Goal: Task Accomplishment & Management: Use online tool/utility

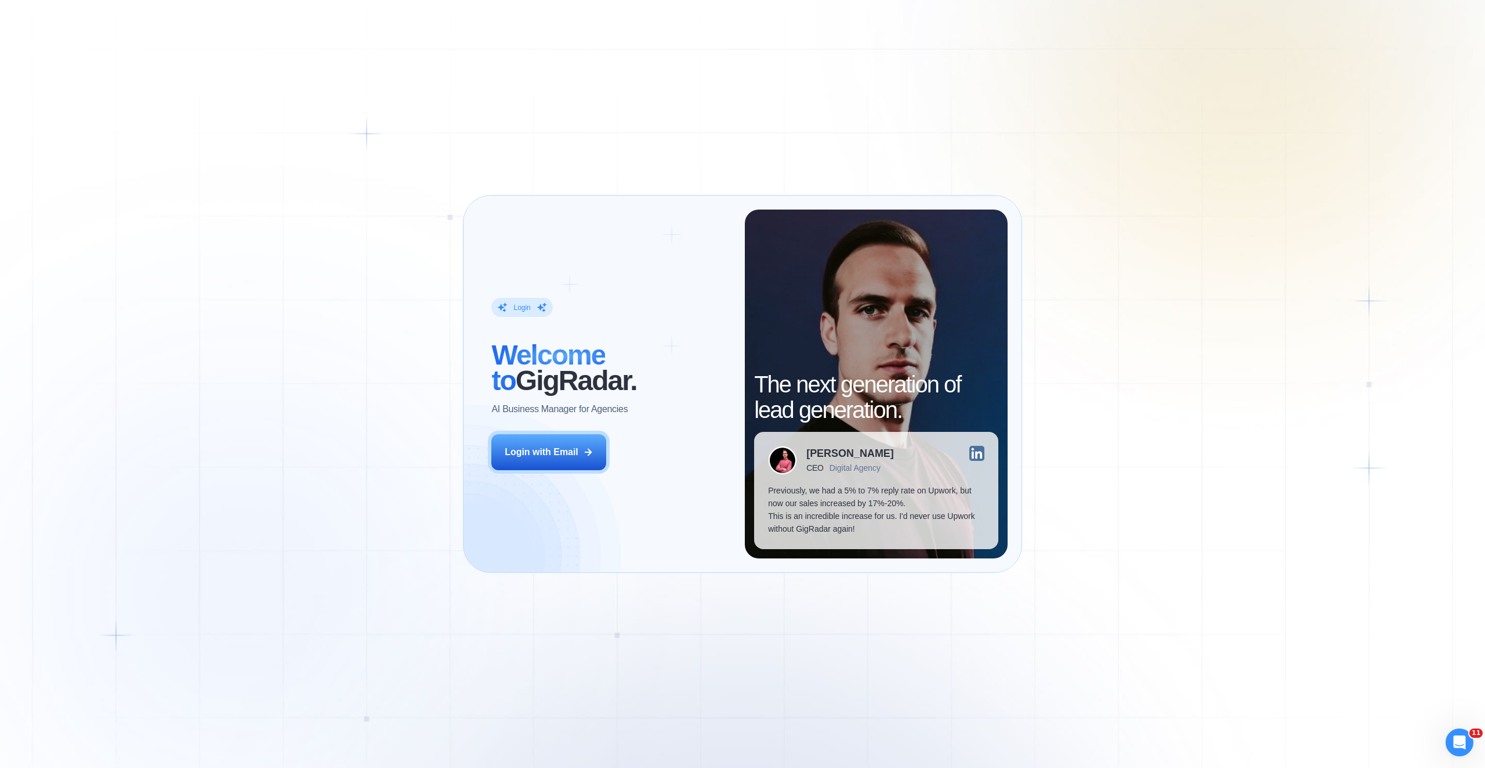
click at [562, 443] on button "Login with Email" at bounding box center [548, 452] width 115 height 36
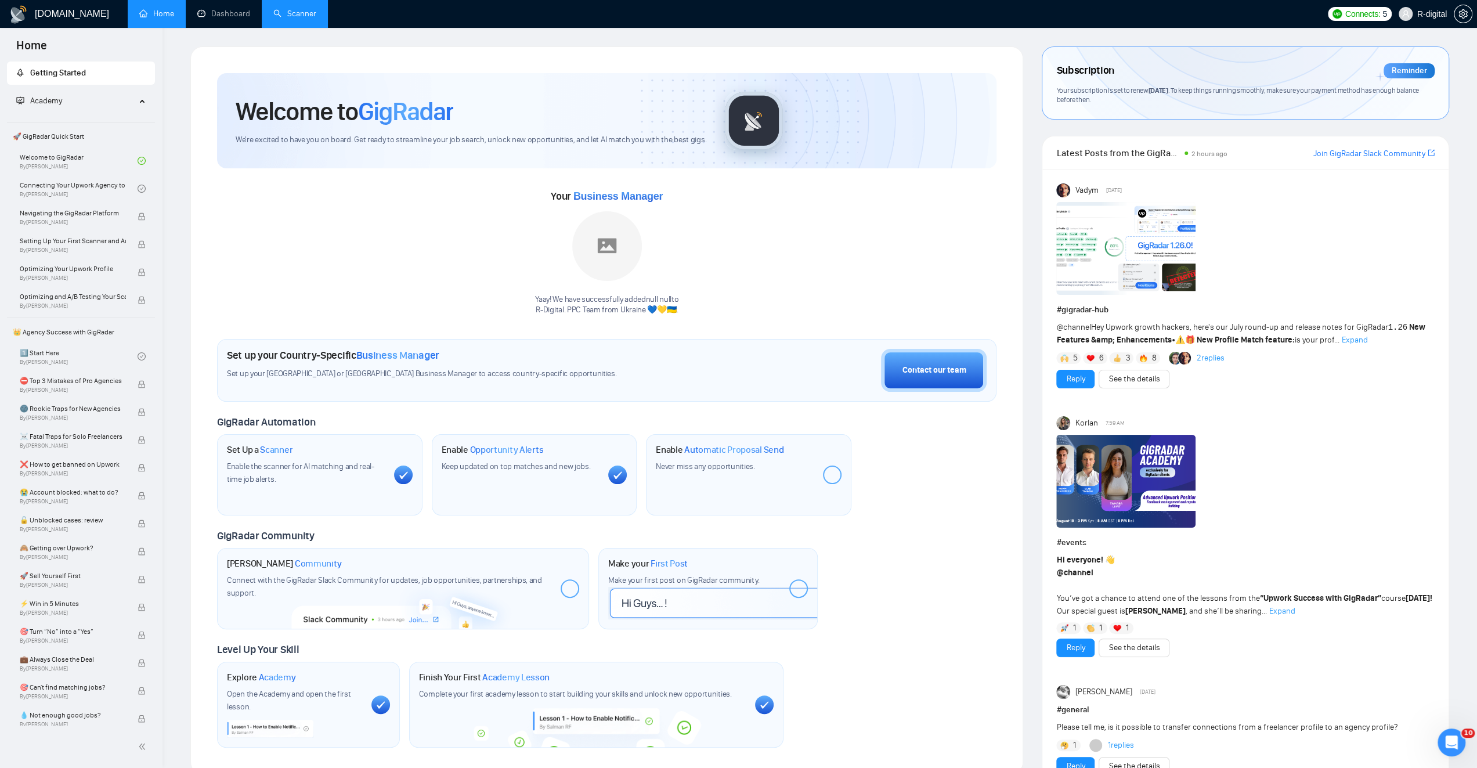
click at [305, 9] on link "Scanner" at bounding box center [294, 14] width 43 height 10
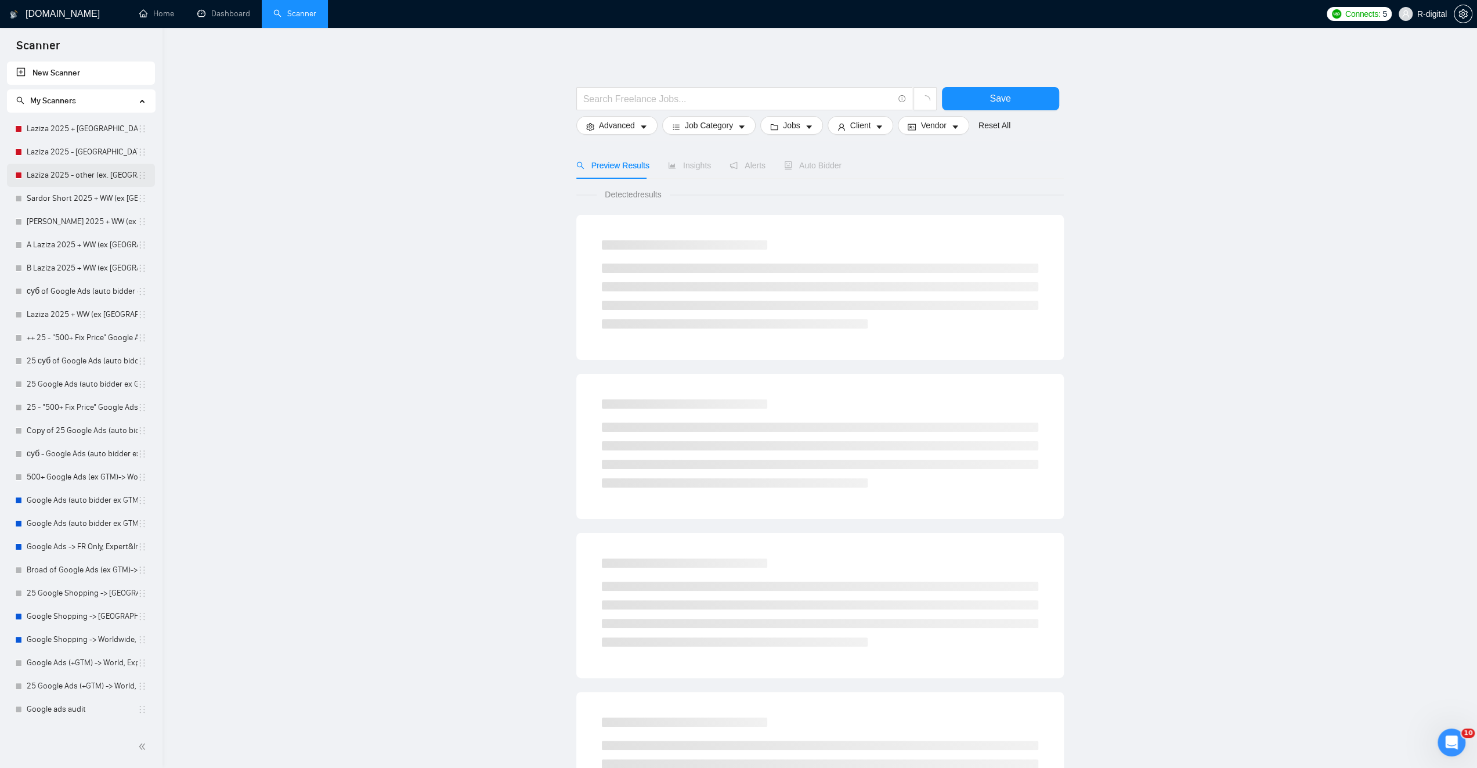
click at [50, 173] on link "Laziza 2025 - other (ex. [GEOGRAPHIC_DATA], [GEOGRAPHIC_DATA], [GEOGRAPHIC_DATA…" at bounding box center [82, 175] width 111 height 23
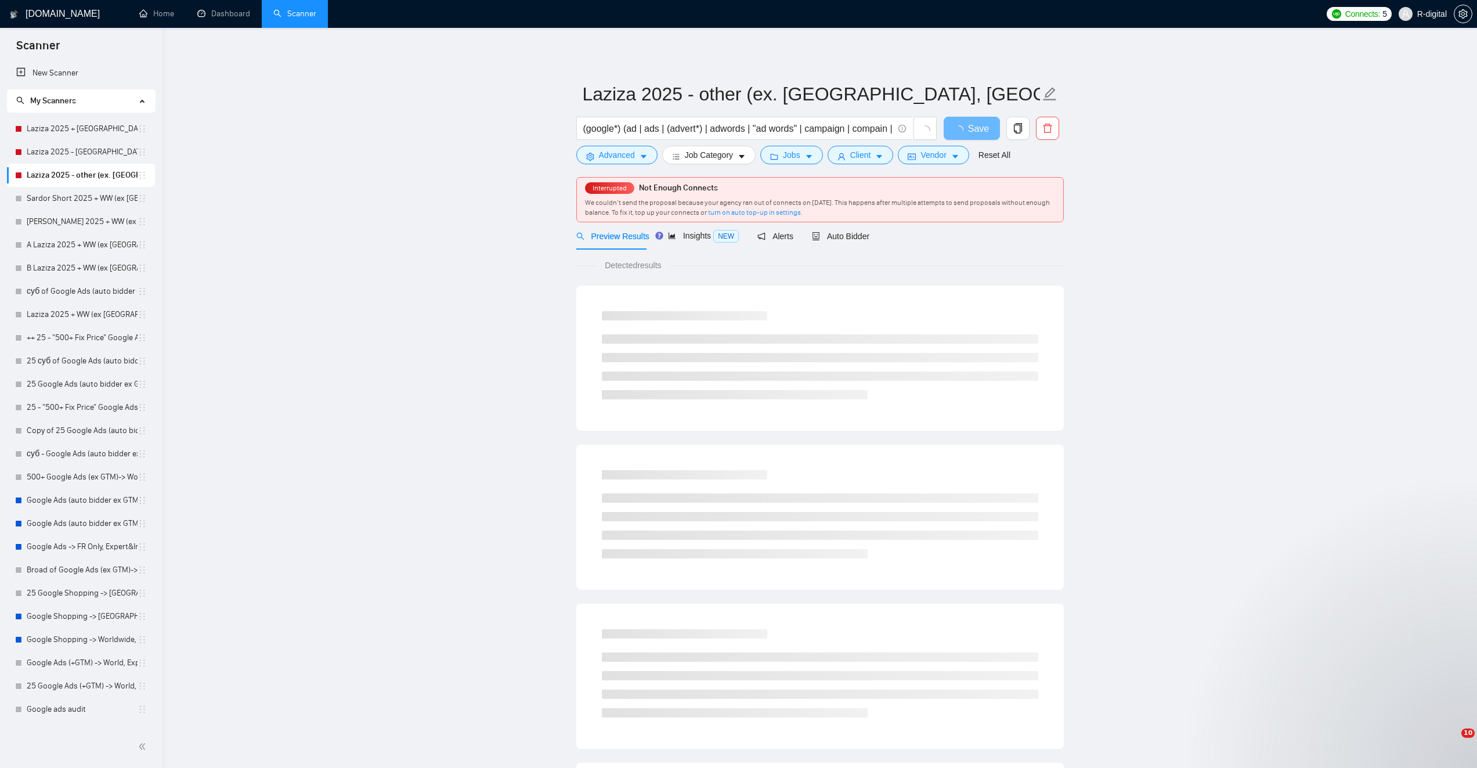
click at [843, 233] on span "Auto Bidder" at bounding box center [840, 236] width 57 height 9
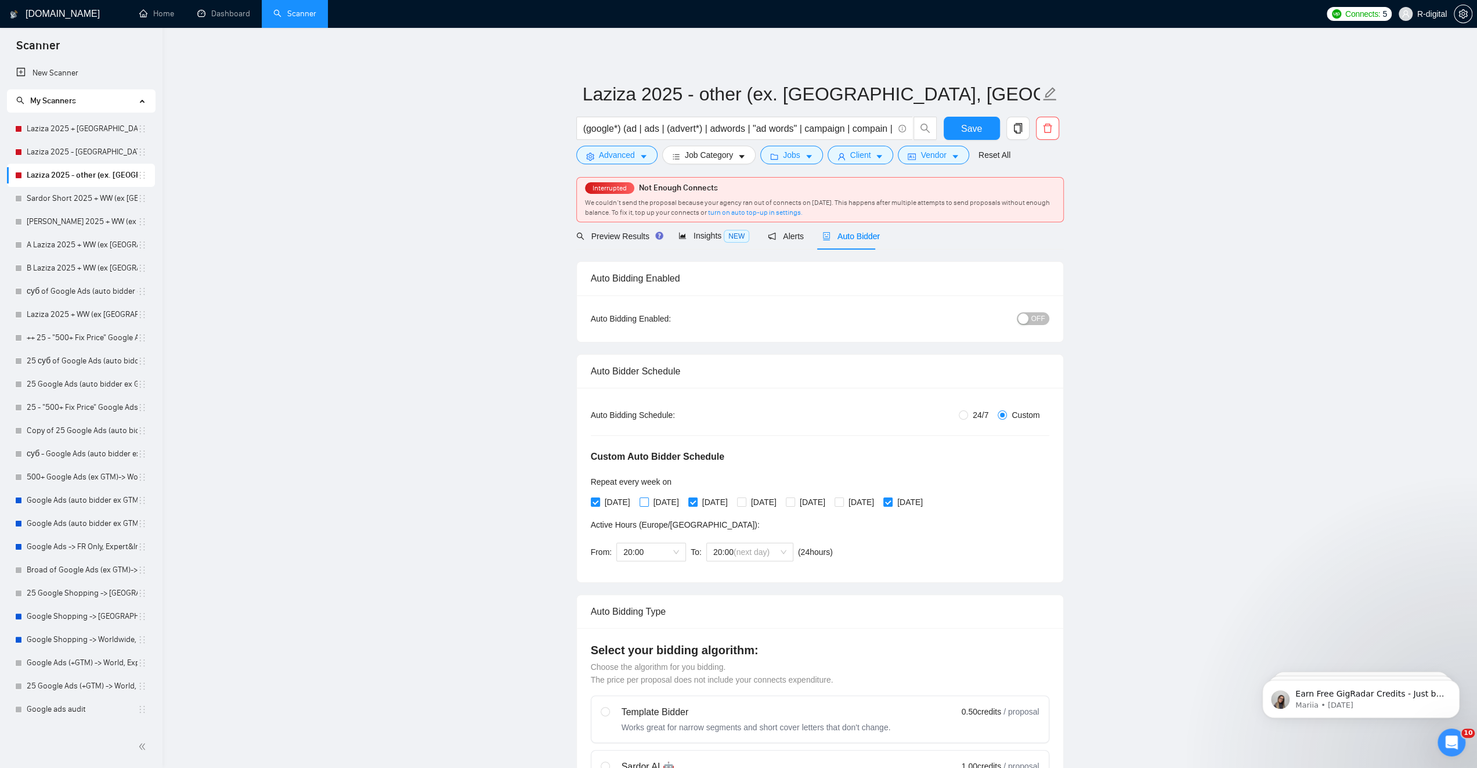
click at [644, 503] on input "Tuesday" at bounding box center [643, 501] width 8 height 8
checkbox input "true"
click at [745, 502] on input "[DATE]" at bounding box center [741, 501] width 8 height 8
checkbox input "true"
click at [795, 500] on span at bounding box center [790, 501] width 9 height 9
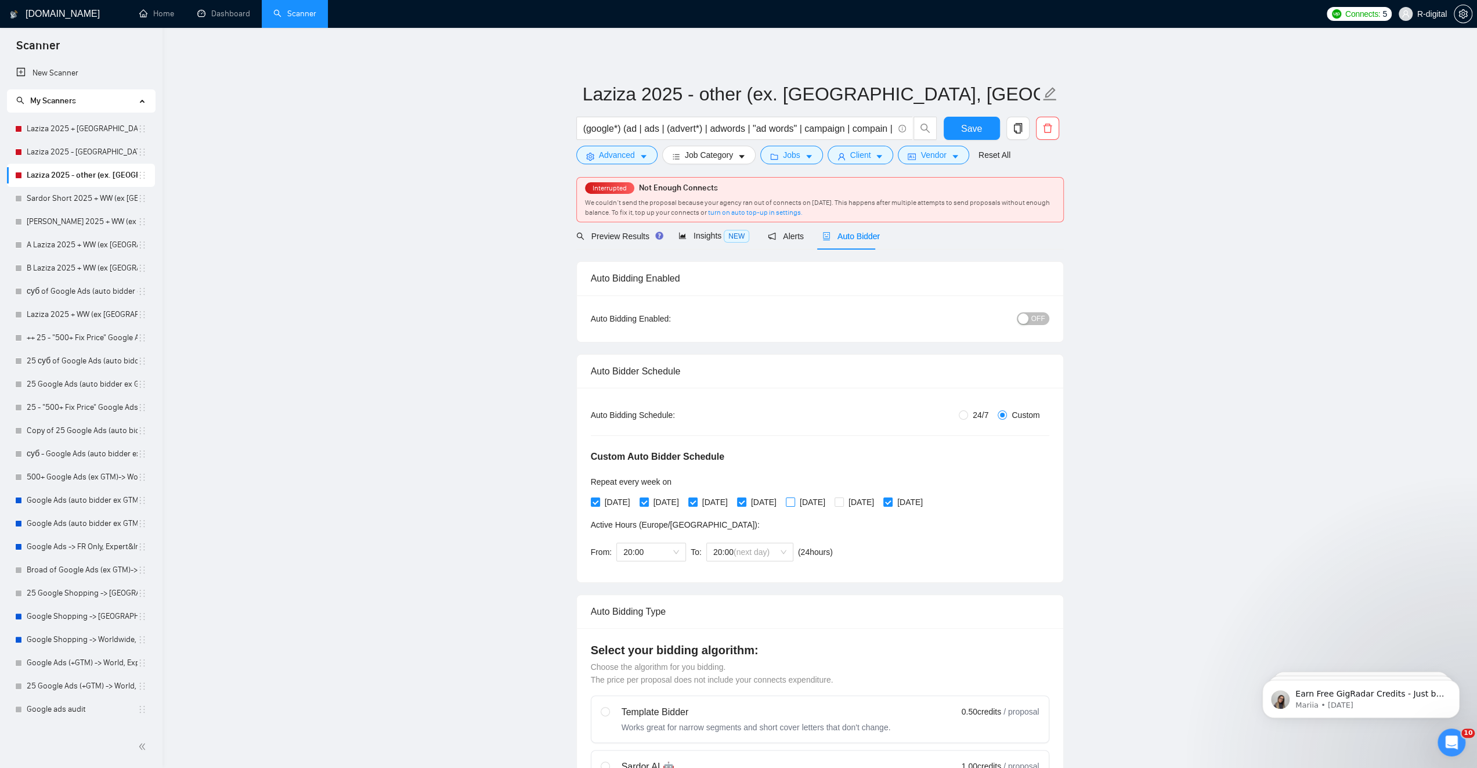
click at [794, 500] on input "Friday" at bounding box center [790, 501] width 8 height 8
checkbox input "true"
click at [977, 129] on span "Save" at bounding box center [971, 128] width 21 height 15
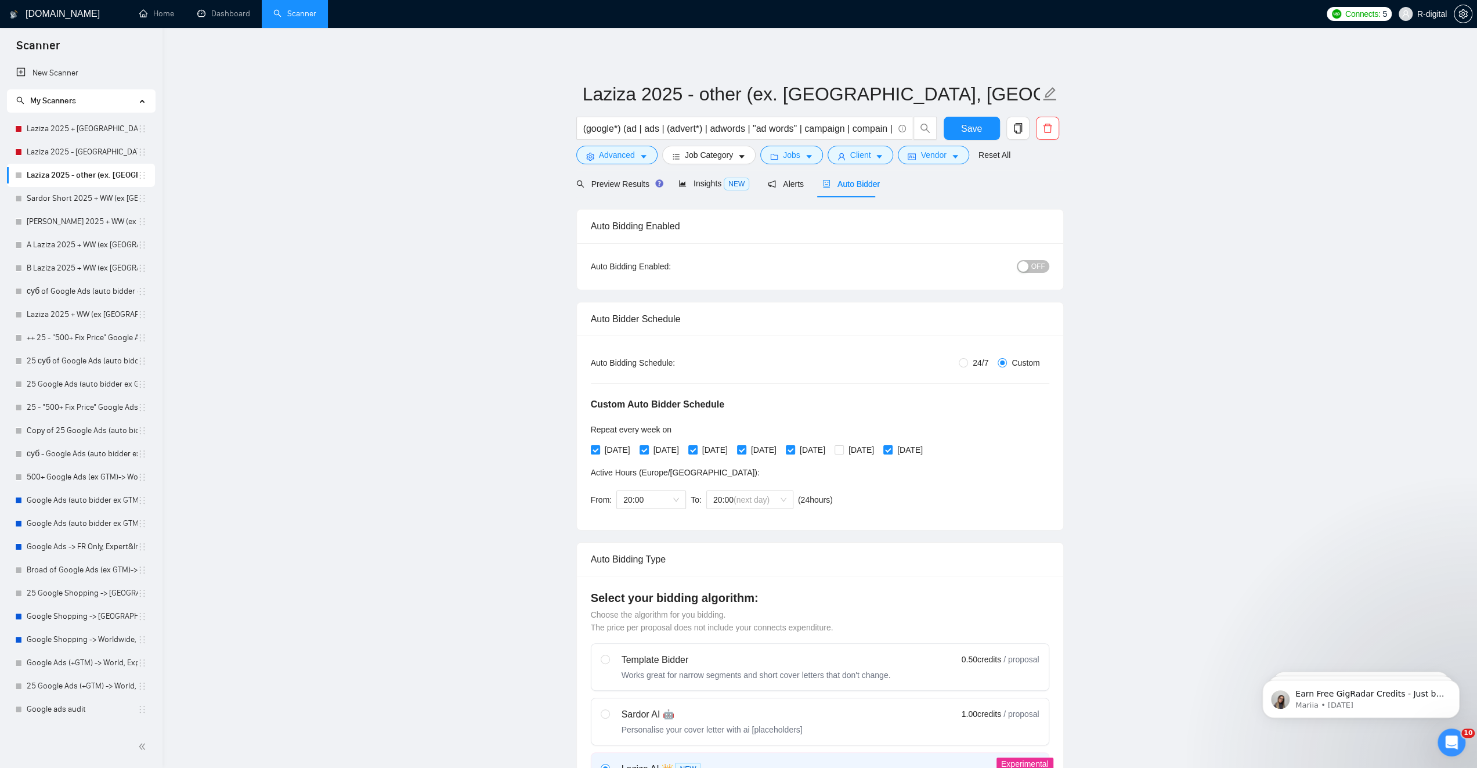
click at [1037, 266] on span "OFF" at bounding box center [1038, 266] width 14 height 13
click at [989, 131] on button "Save" at bounding box center [971, 128] width 56 height 23
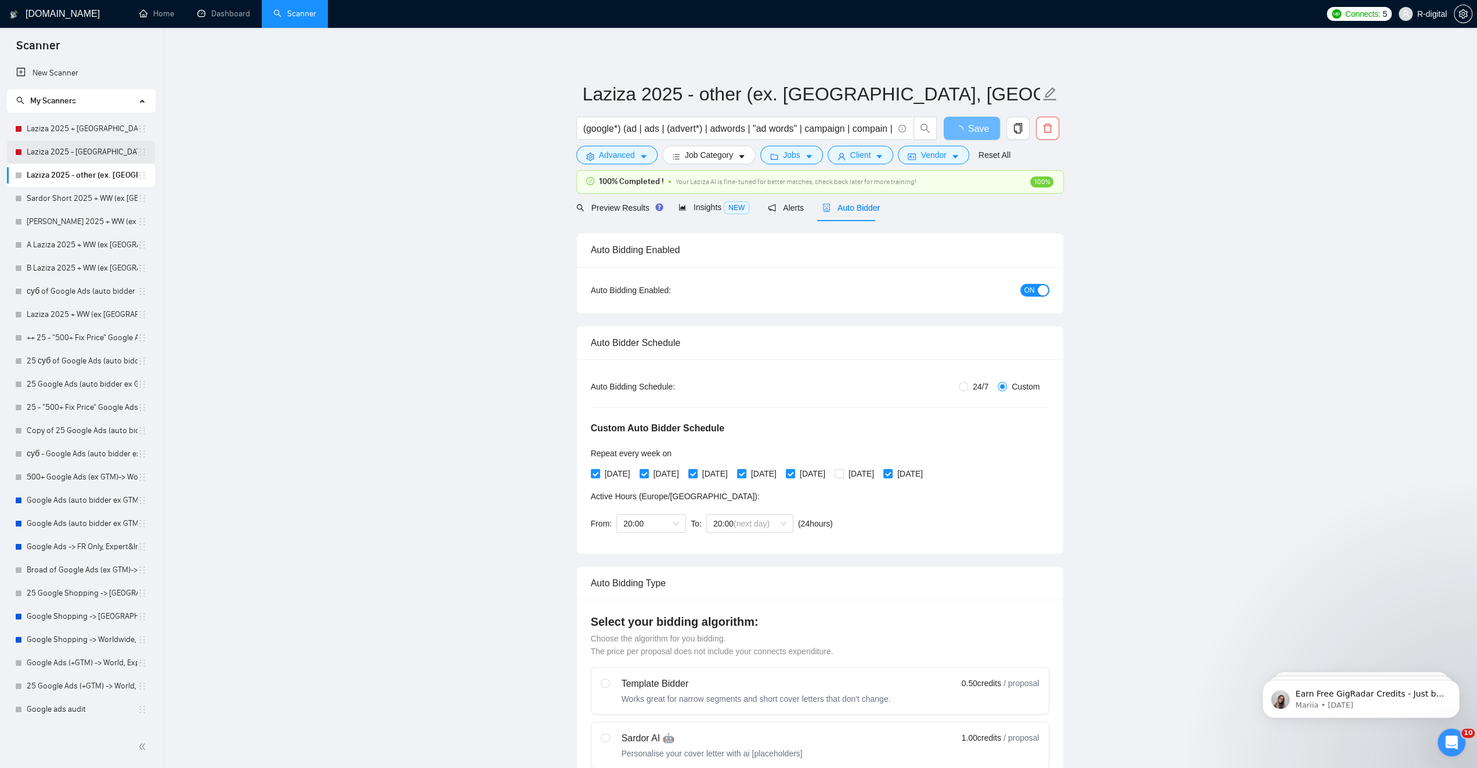
click at [74, 147] on link "Laziza 2025 - [GEOGRAPHIC_DATA]" at bounding box center [82, 151] width 111 height 23
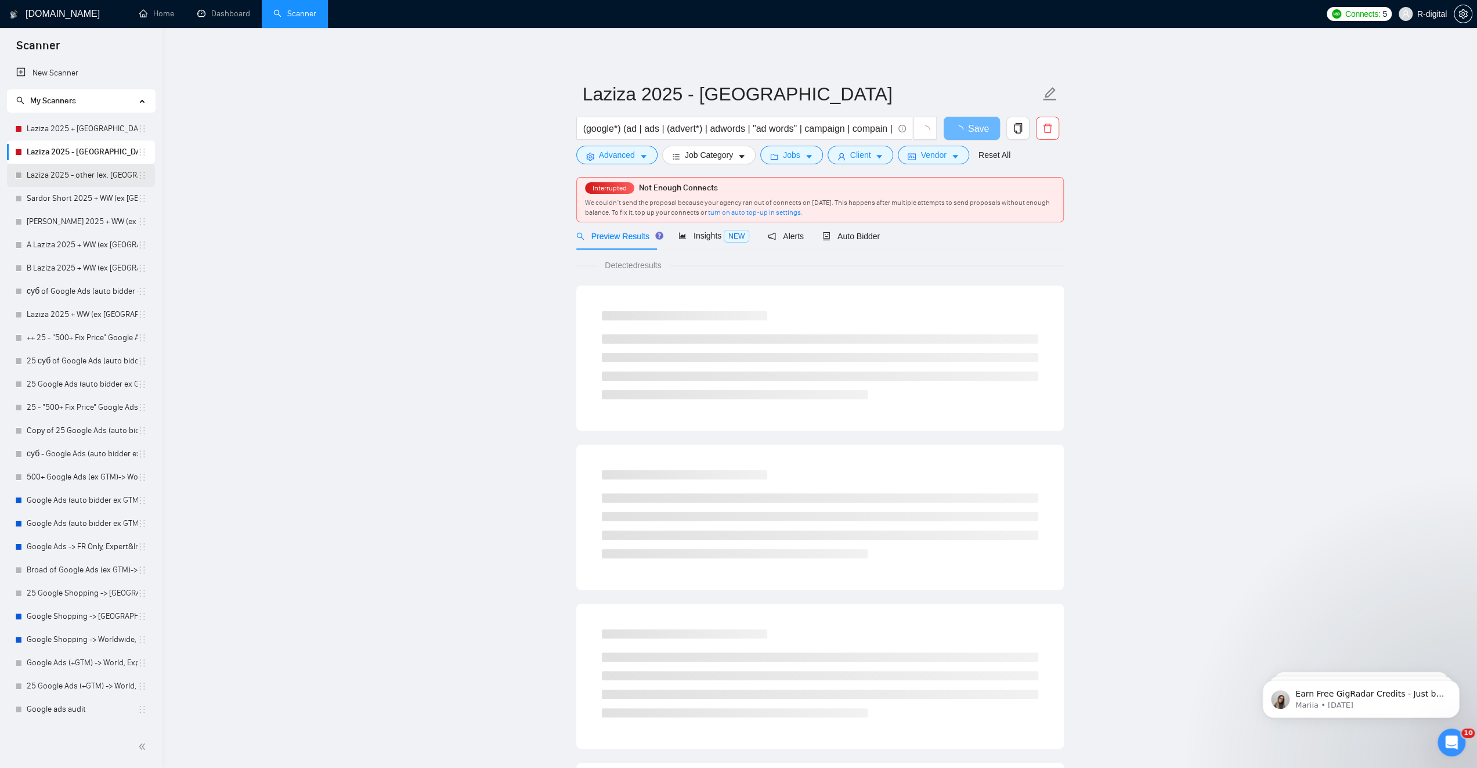
click at [91, 172] on link "Laziza 2025 - other (ex. [GEOGRAPHIC_DATA], [GEOGRAPHIC_DATA], [GEOGRAPHIC_DATA…" at bounding box center [82, 175] width 111 height 23
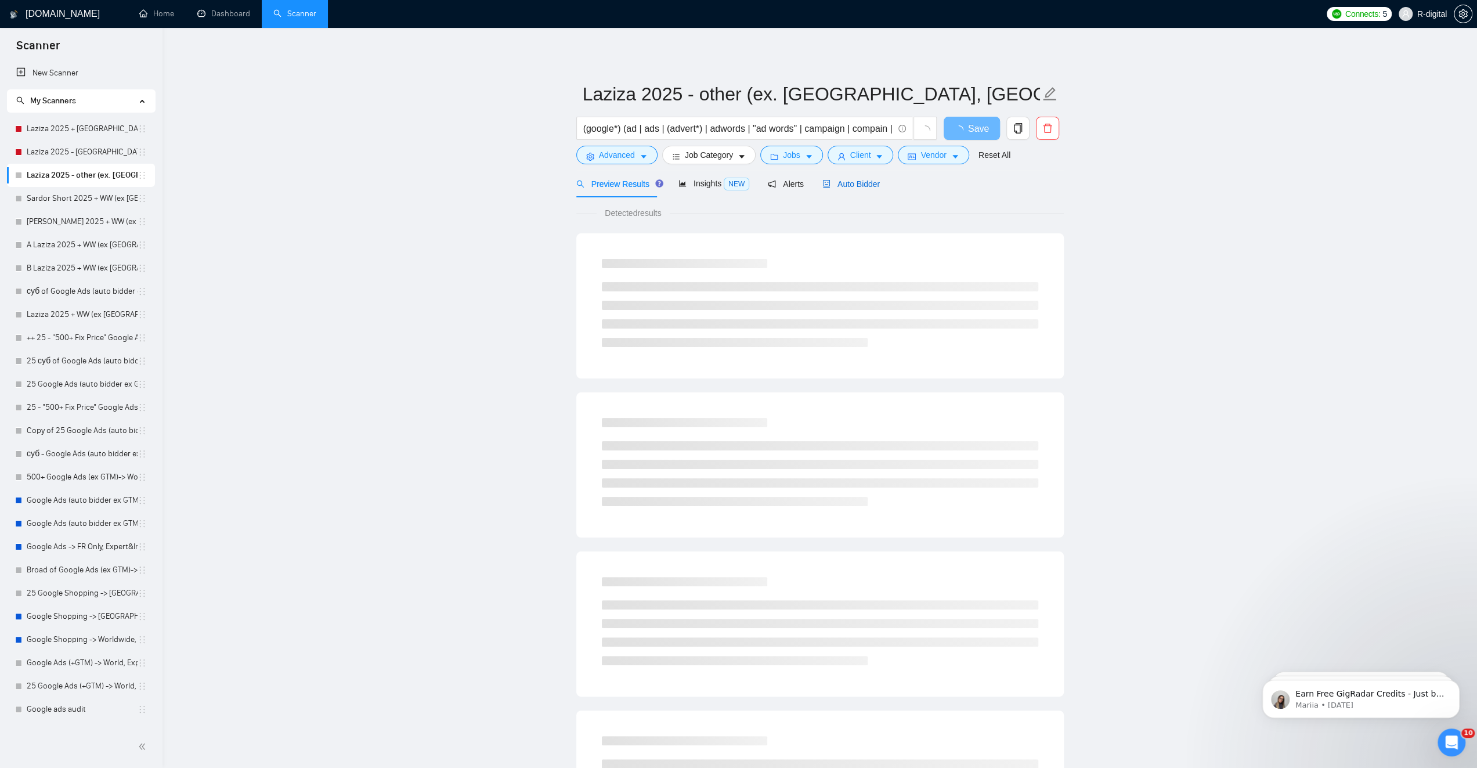
click at [863, 182] on div "Laziza 2025 - other (ex. USA, CA, AU, Europe) (google*) (ad | ads | (advert*) |…" at bounding box center [819, 530] width 487 height 968
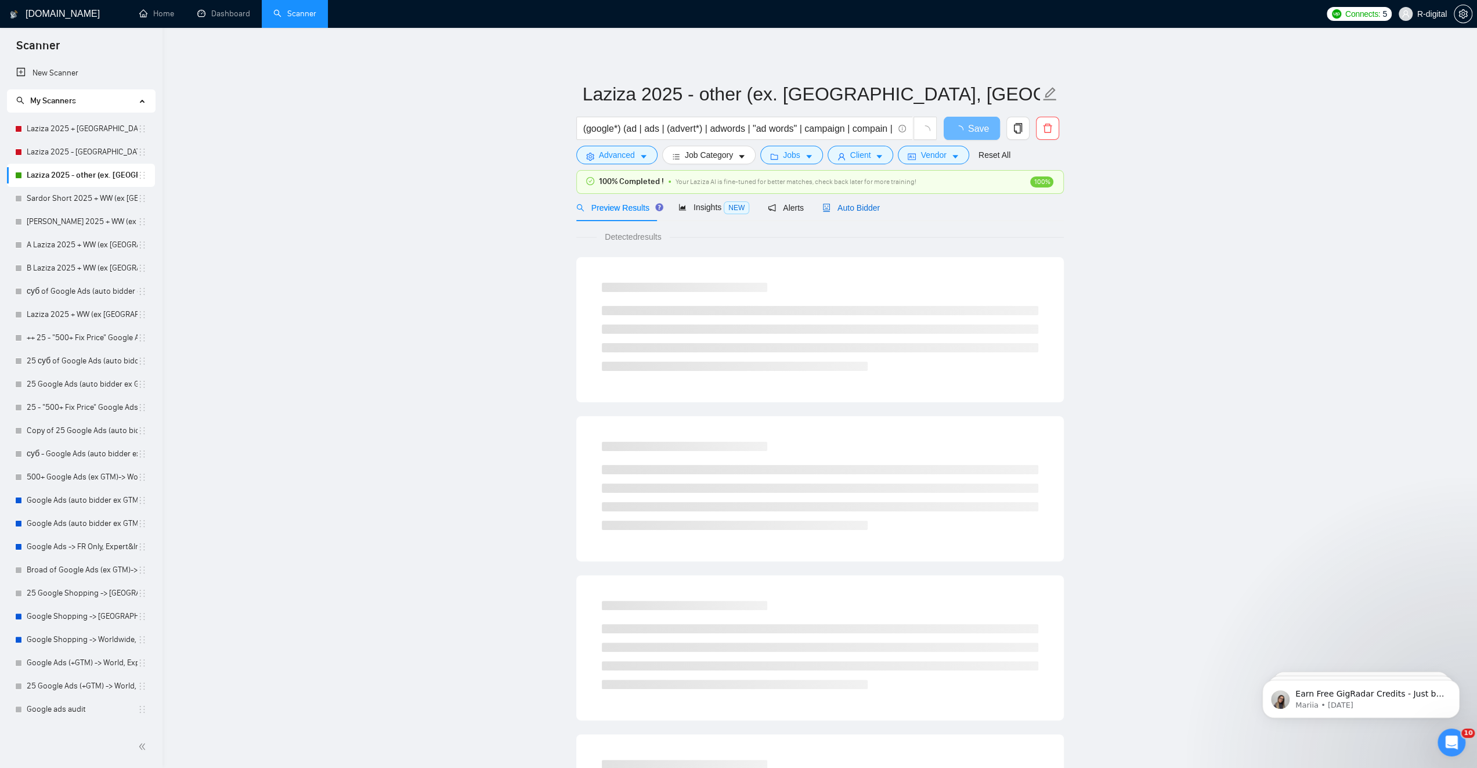
click at [845, 208] on span "Auto Bidder" at bounding box center [850, 207] width 57 height 9
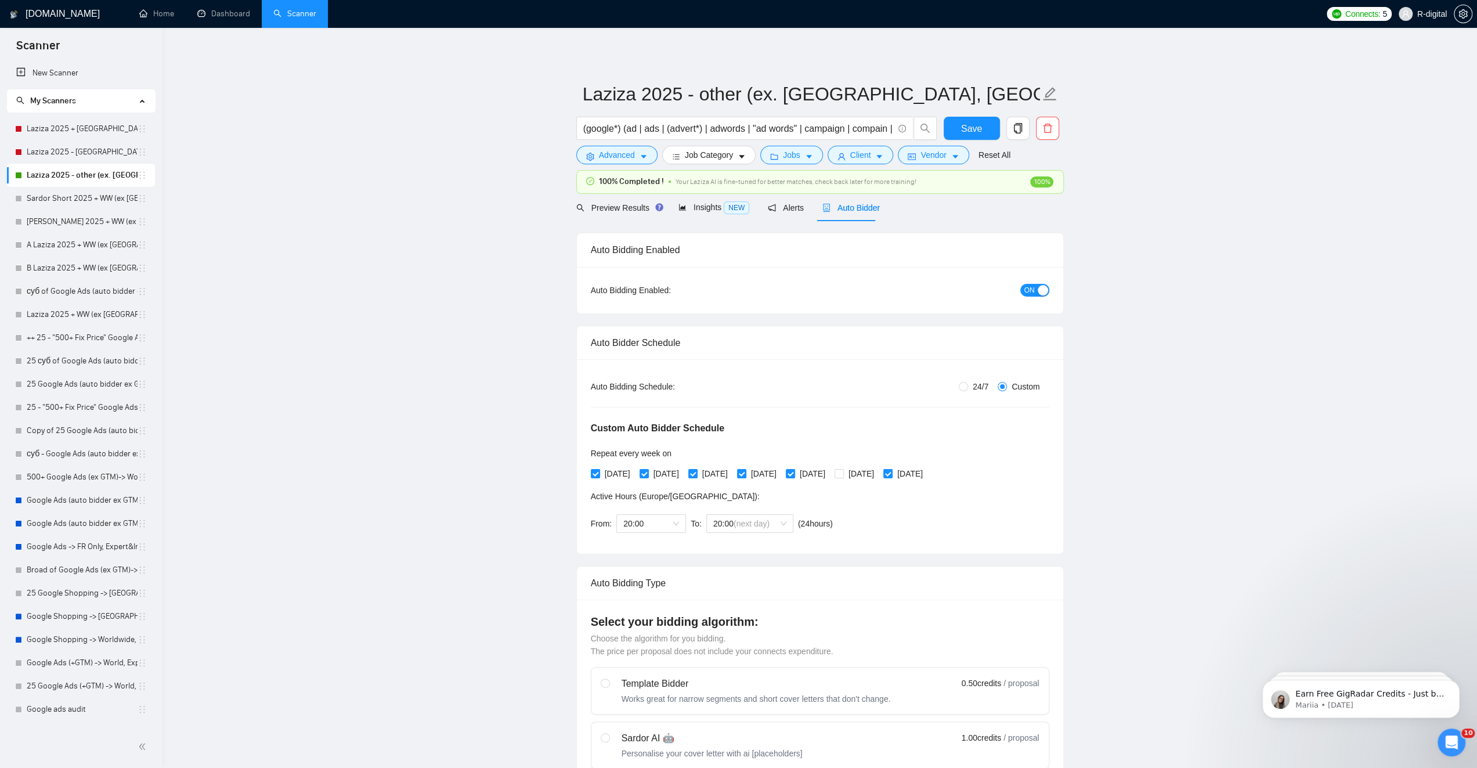
radio input "false"
radio input "true"
click at [55, 152] on link "Laziza 2025 - [GEOGRAPHIC_DATA]" at bounding box center [82, 151] width 111 height 23
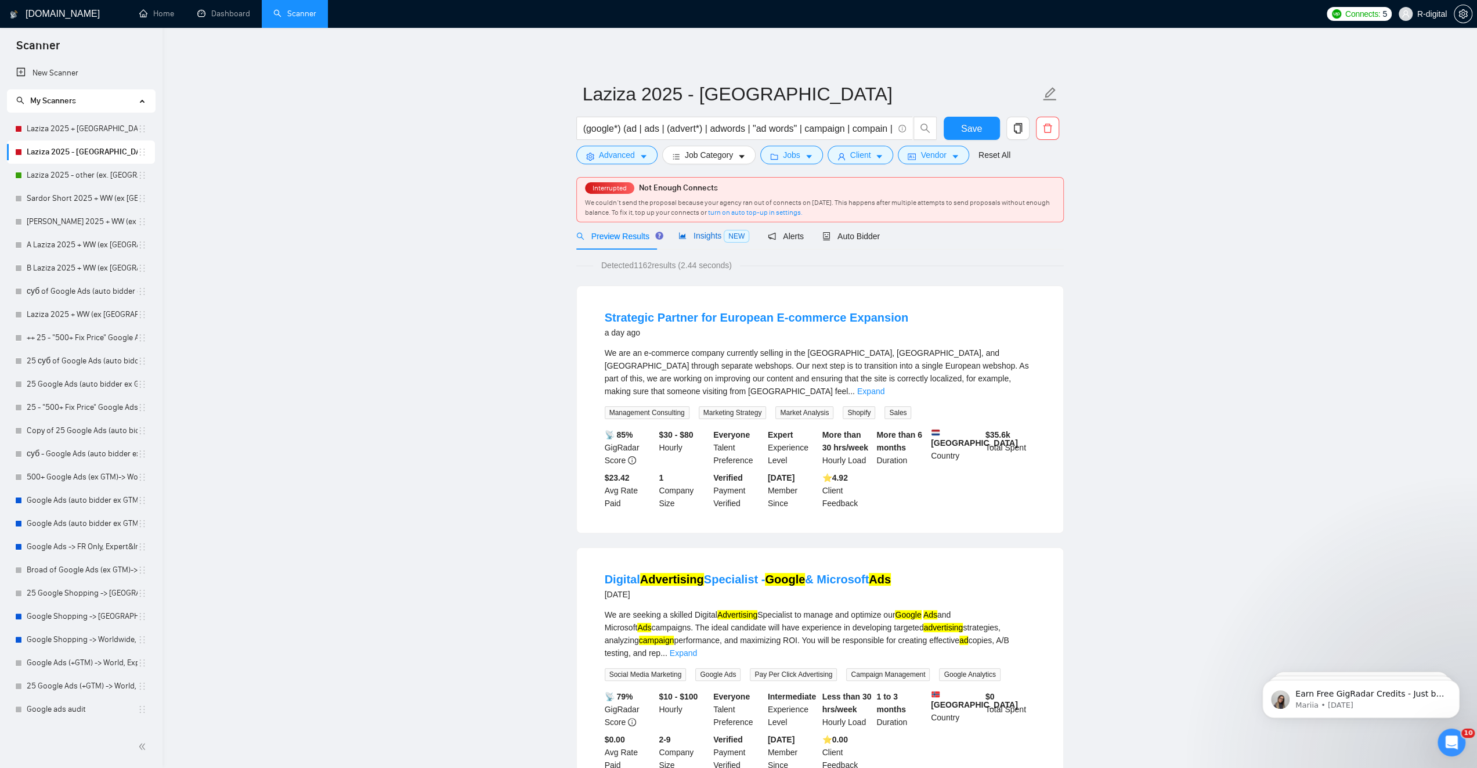
click at [706, 233] on span "Insights NEW" at bounding box center [713, 235] width 71 height 9
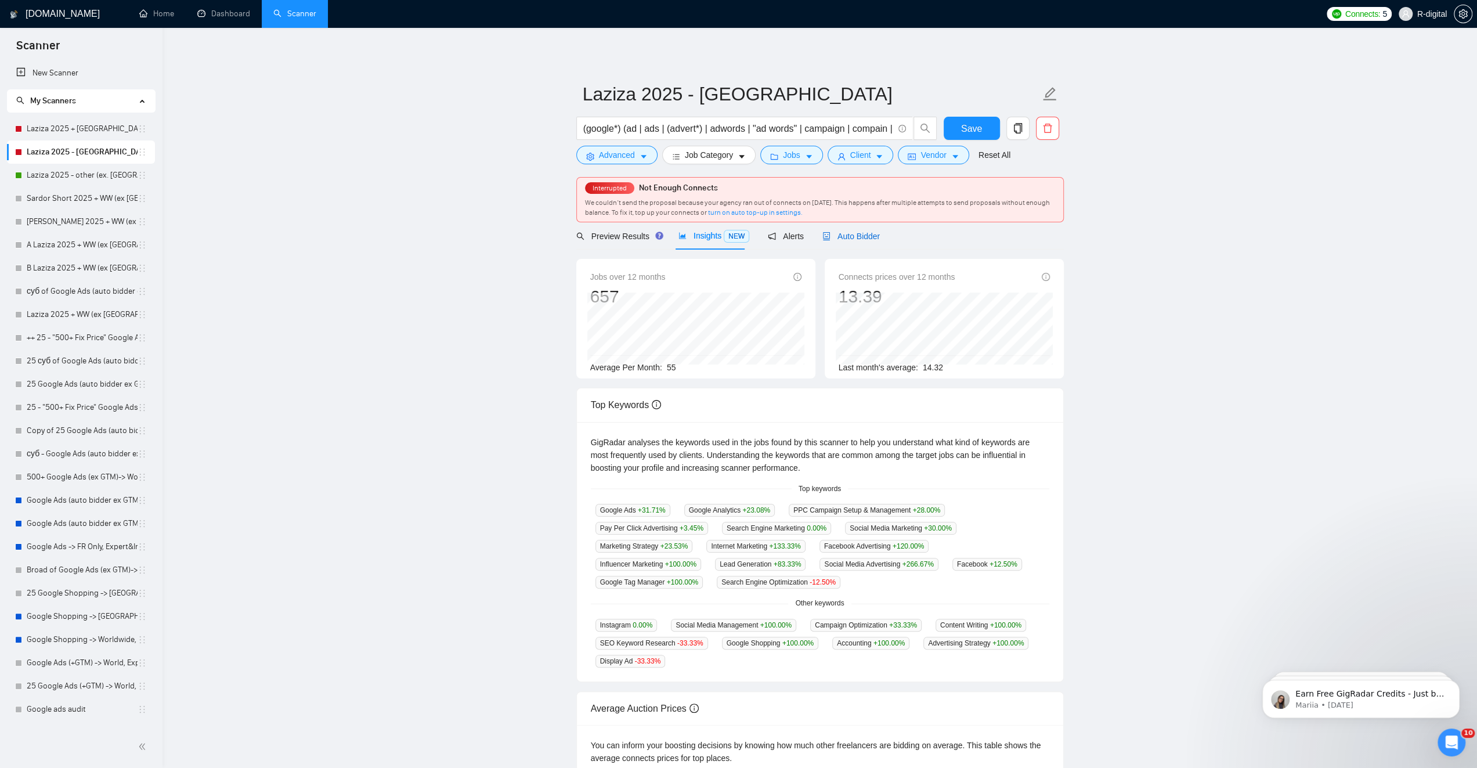
click at [839, 232] on span "Auto Bidder" at bounding box center [850, 236] width 57 height 9
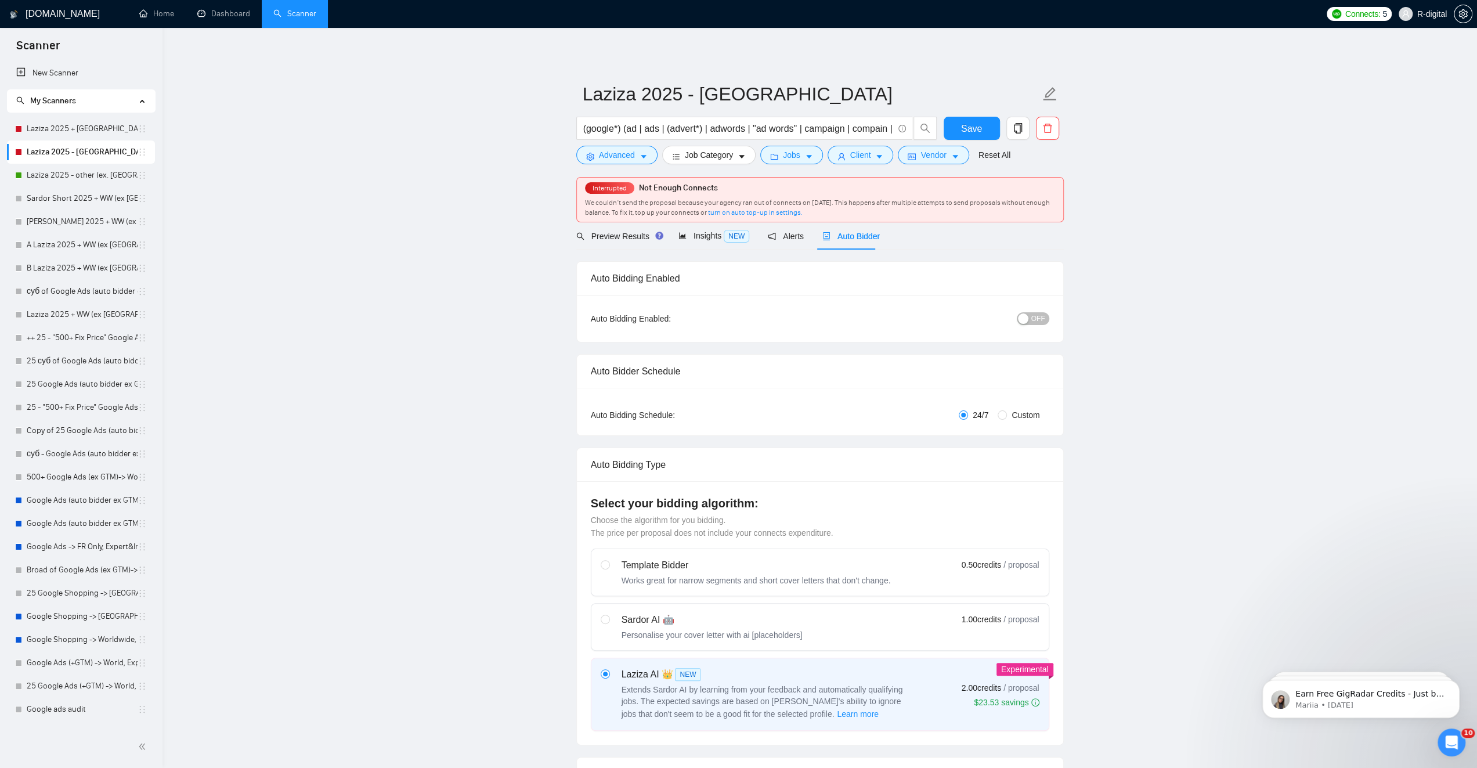
radio input "false"
radio input "true"
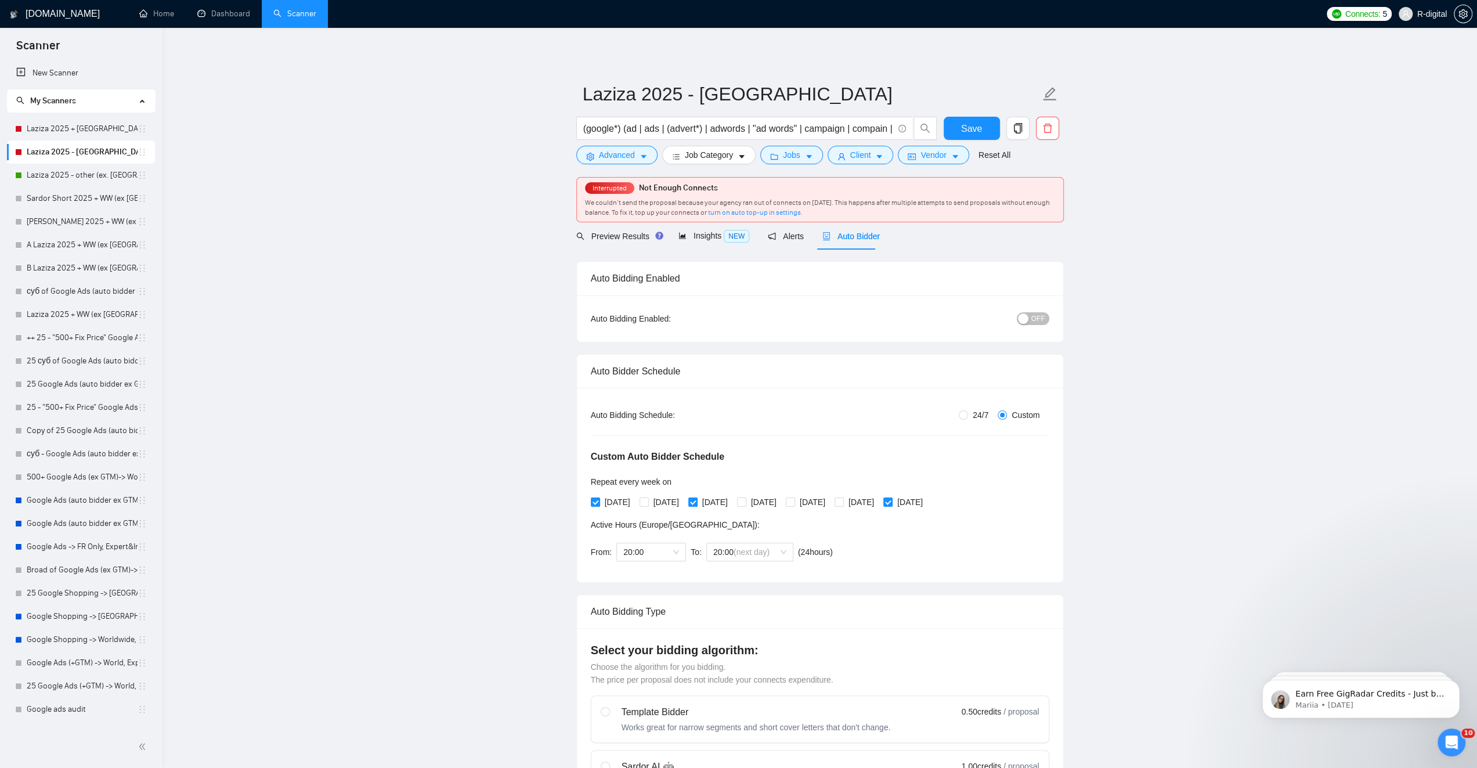
click at [1036, 320] on span "OFF" at bounding box center [1038, 318] width 14 height 13
click at [648, 501] on input "Tuesday" at bounding box center [643, 501] width 8 height 8
checkbox input "true"
click at [745, 501] on input "[DATE]" at bounding box center [741, 501] width 8 height 8
checkbox input "true"
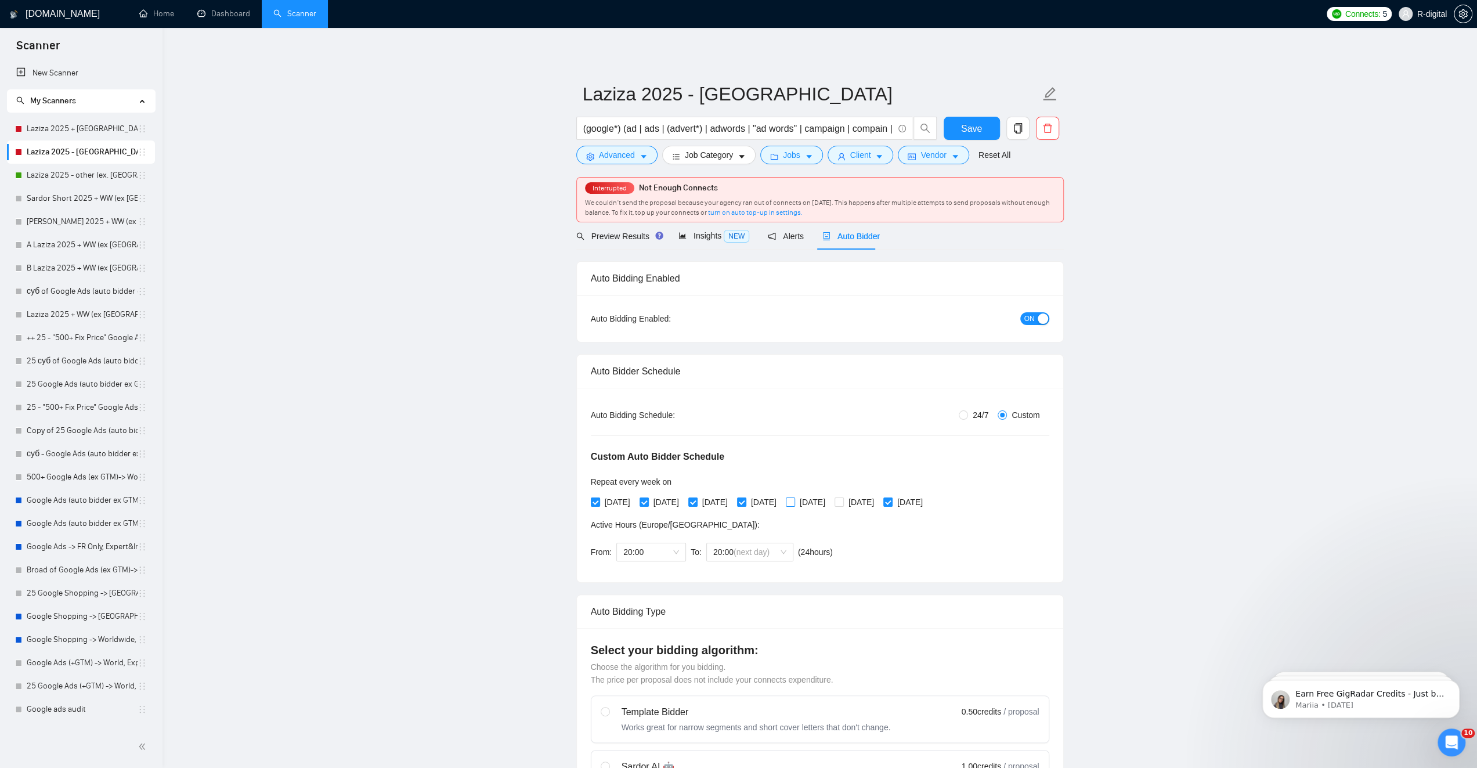
click at [794, 502] on input "Friday" at bounding box center [790, 501] width 8 height 8
checkbox input "true"
click at [979, 134] on span "Save" at bounding box center [971, 128] width 21 height 15
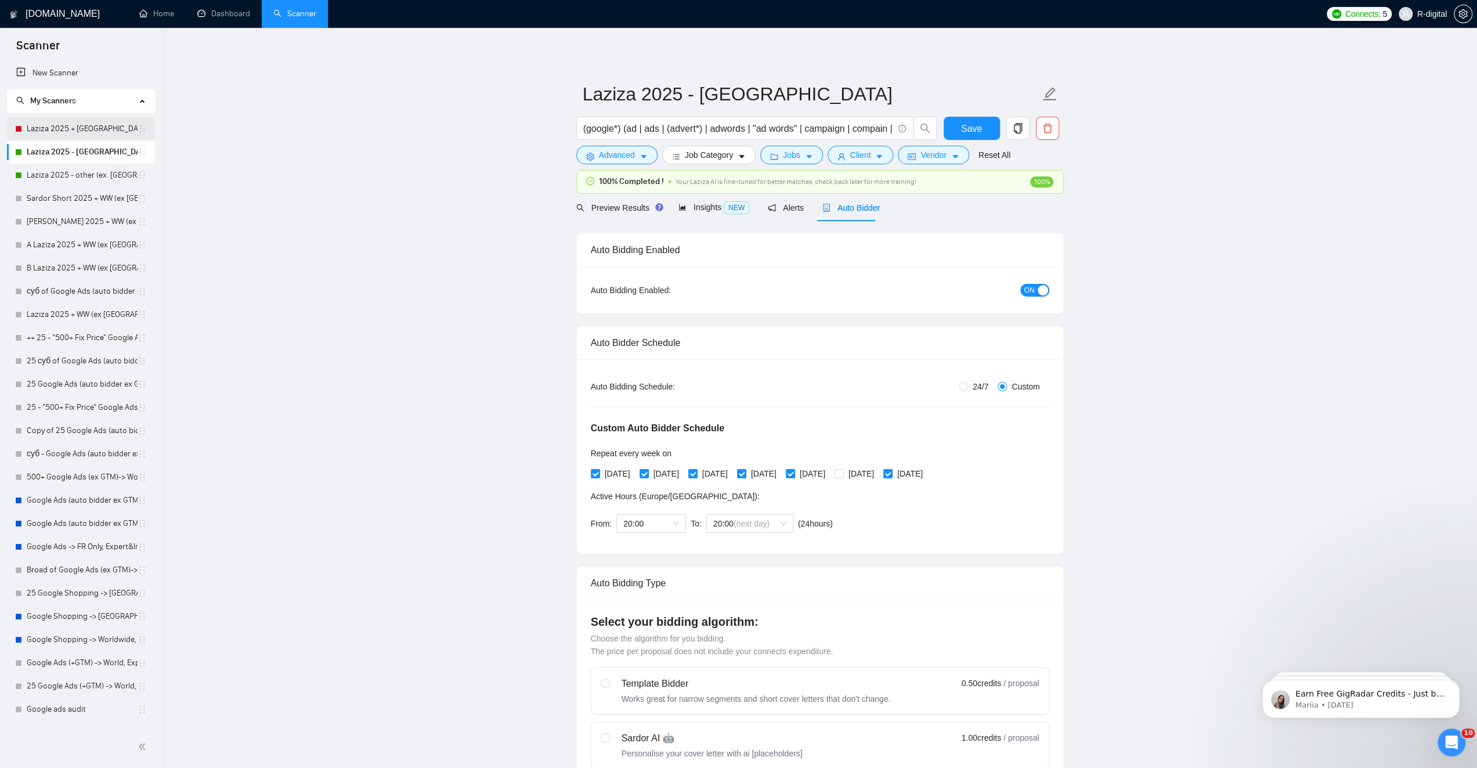
click at [59, 132] on link "Laziza 2025 + [GEOGRAPHIC_DATA], [GEOGRAPHIC_DATA], [GEOGRAPHIC_DATA]" at bounding box center [82, 128] width 111 height 23
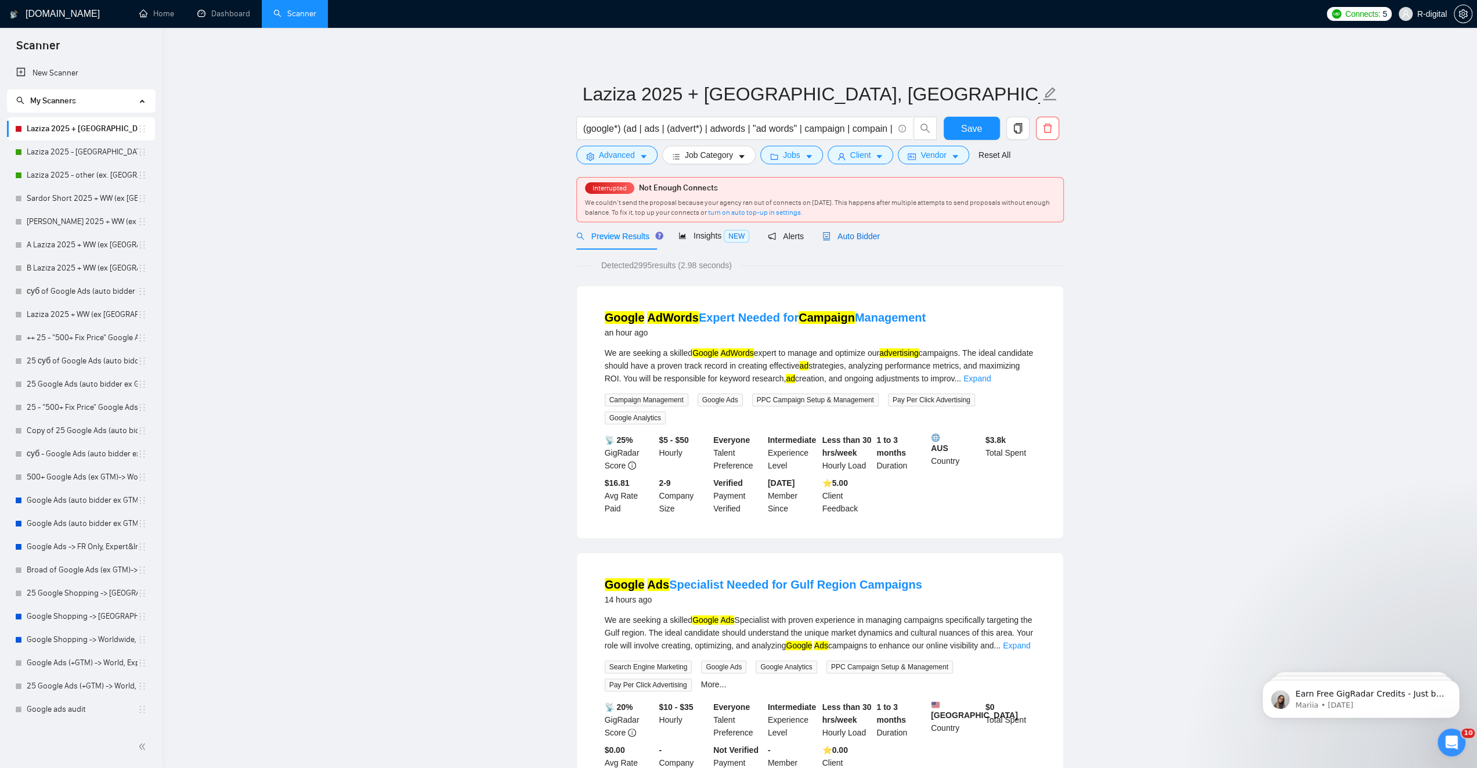
click at [863, 240] on span "Auto Bidder" at bounding box center [850, 236] width 57 height 9
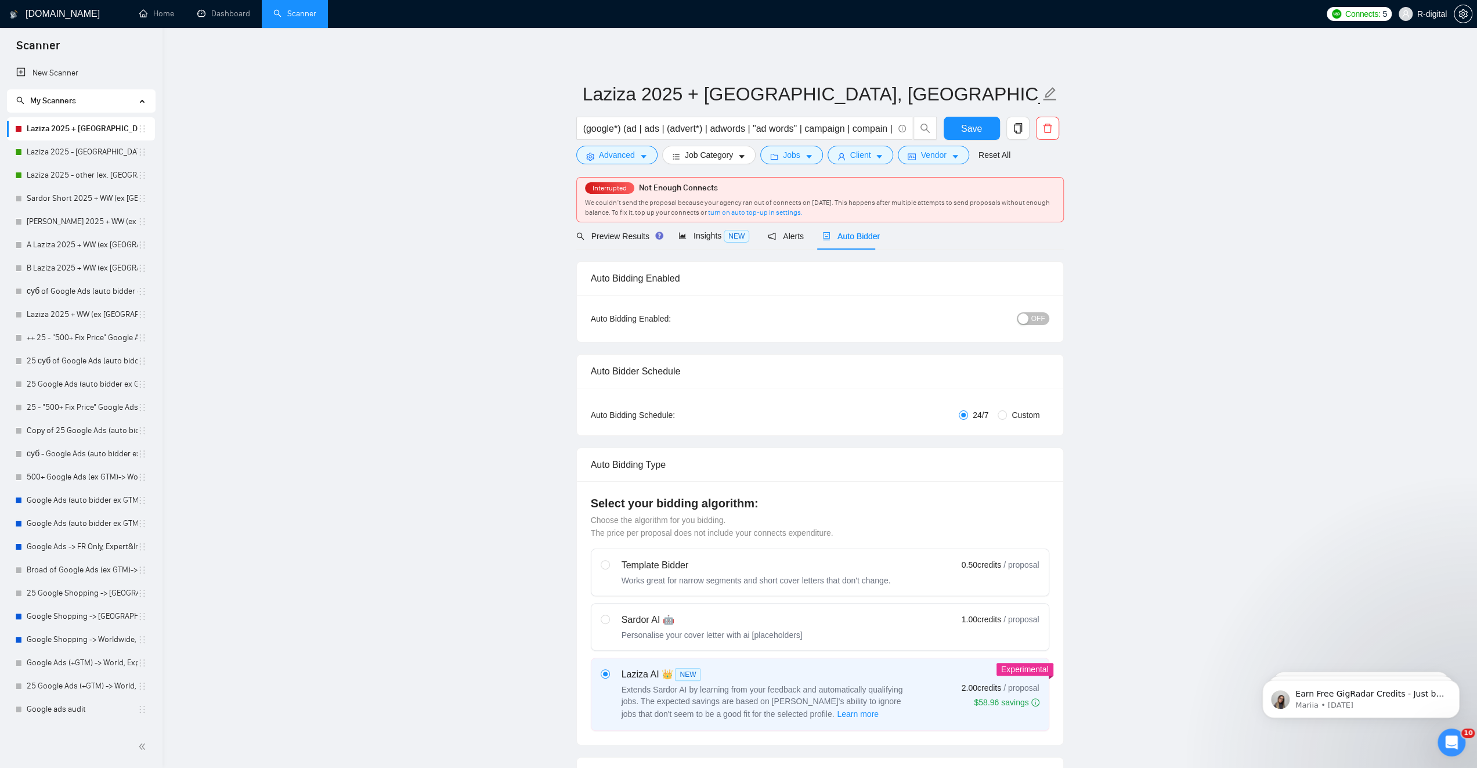
radio input "false"
radio input "true"
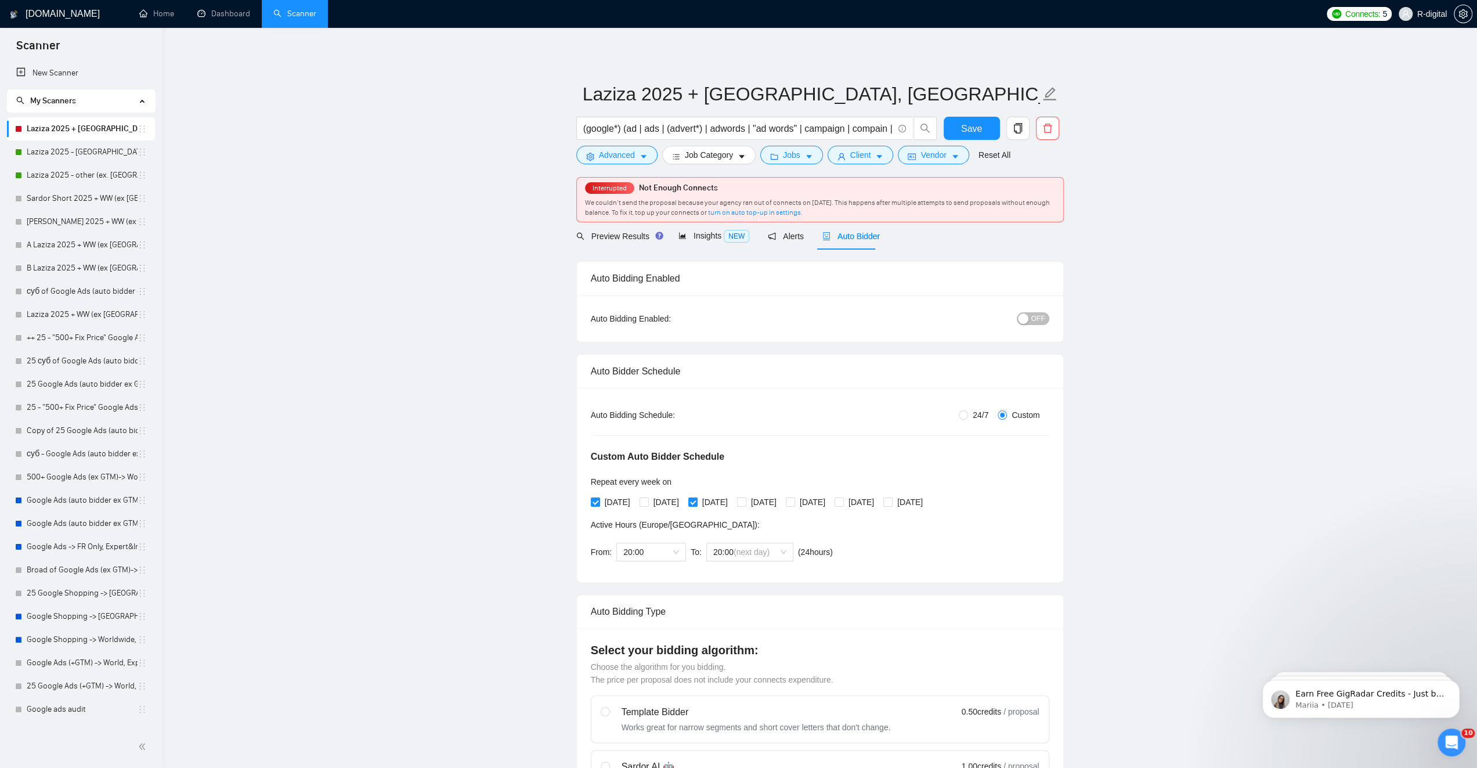
click at [1040, 319] on span "OFF" at bounding box center [1038, 318] width 14 height 13
click at [646, 503] on input "Tuesday" at bounding box center [643, 501] width 8 height 8
checkbox input "true"
click at [745, 501] on input "[DATE]" at bounding box center [741, 501] width 8 height 8
checkbox input "true"
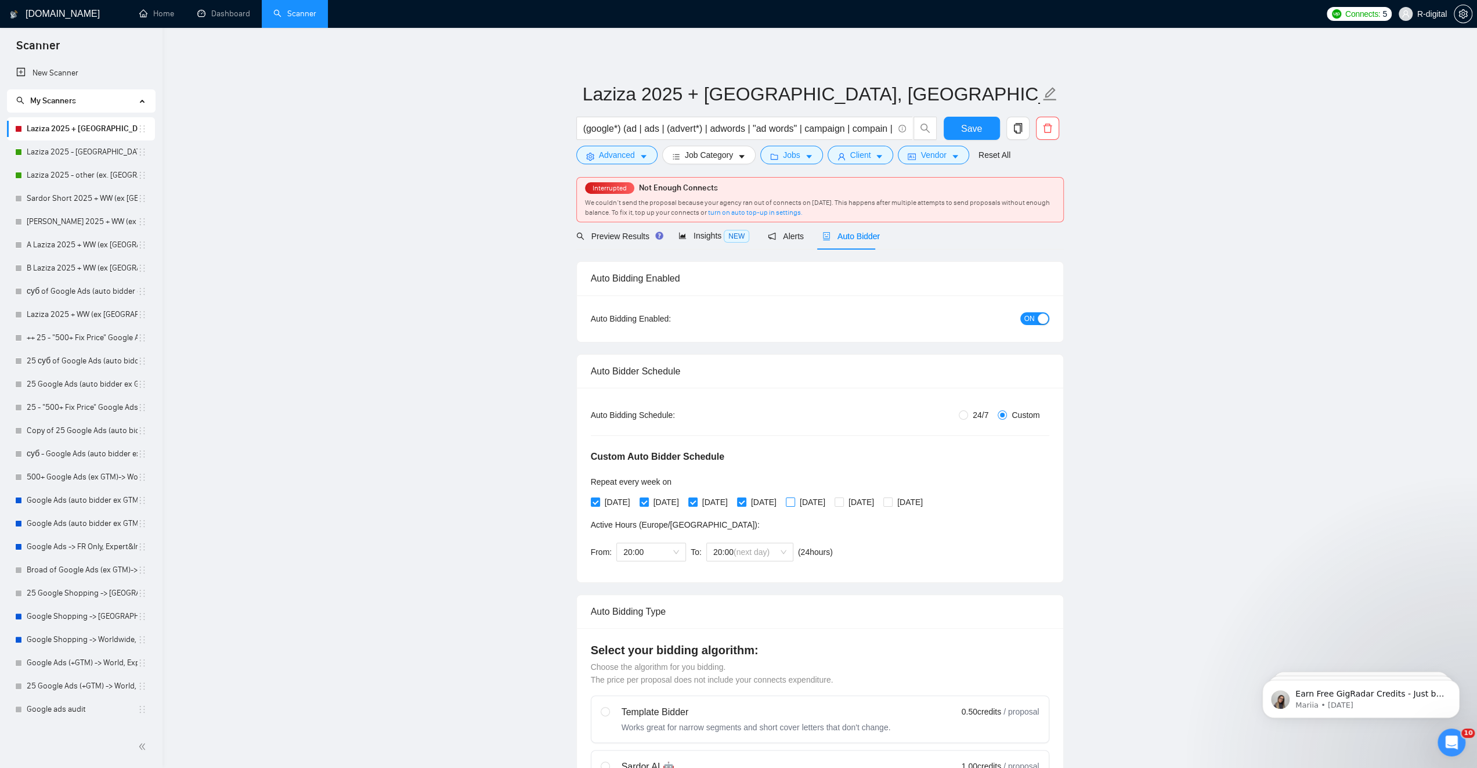
click at [795, 504] on span at bounding box center [790, 501] width 9 height 9
click at [794, 504] on input "Friday" at bounding box center [790, 501] width 8 height 8
checkbox input "true"
click at [981, 132] on button "Save" at bounding box center [971, 128] width 56 height 23
